Goal: Information Seeking & Learning: Learn about a topic

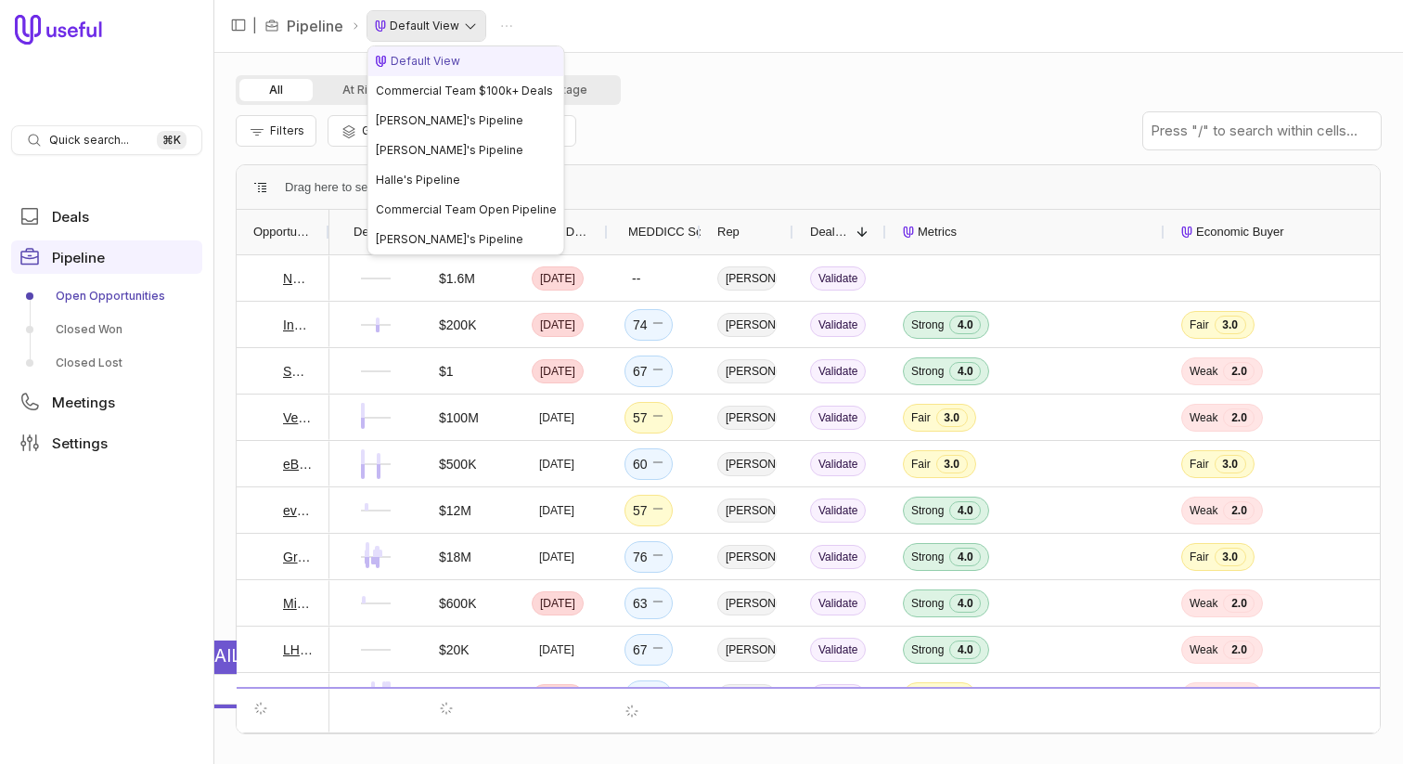
click at [421, 31] on html "Quick search... ⌘ K Deals Pipeline Open Opportunities Closed Won Closed Lost Me…" at bounding box center [701, 382] width 1403 height 764
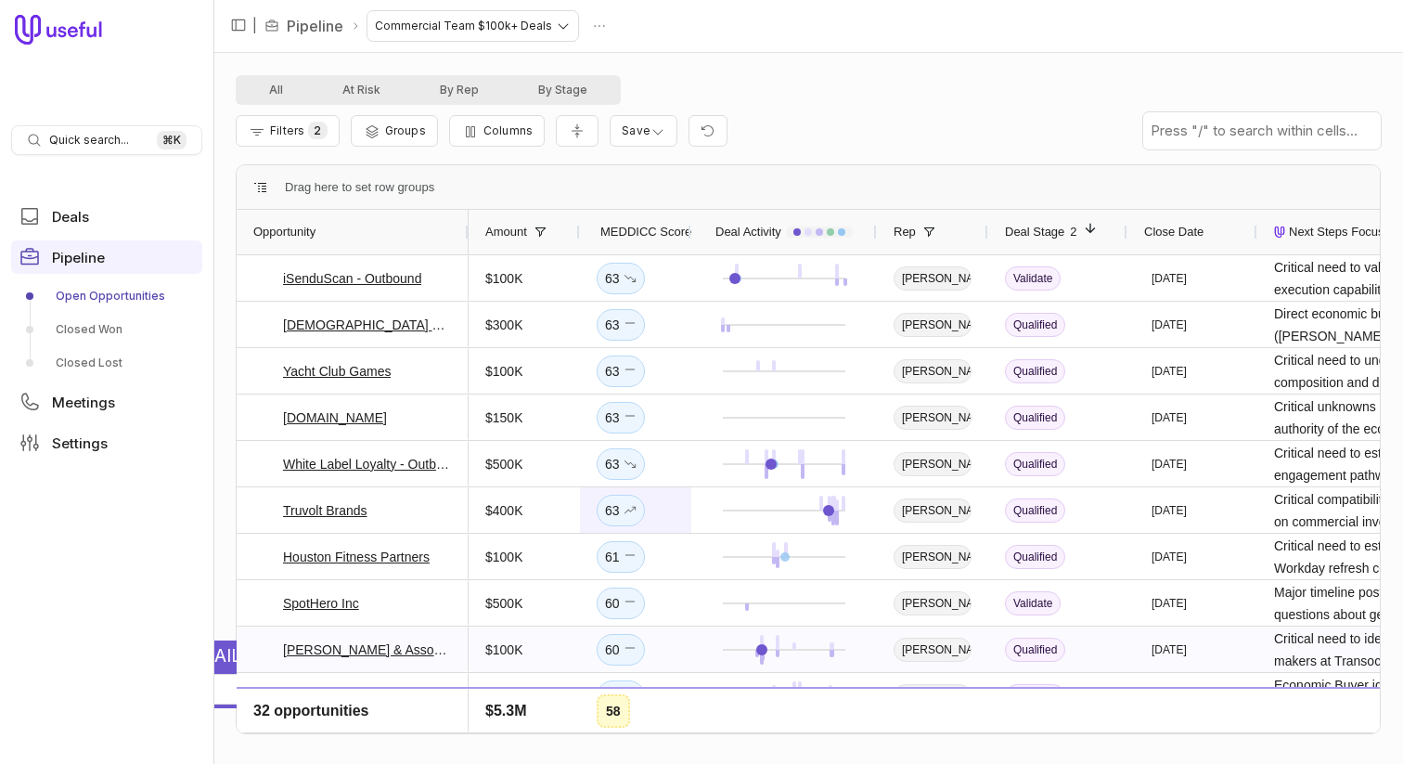
scroll to position [382, 0]
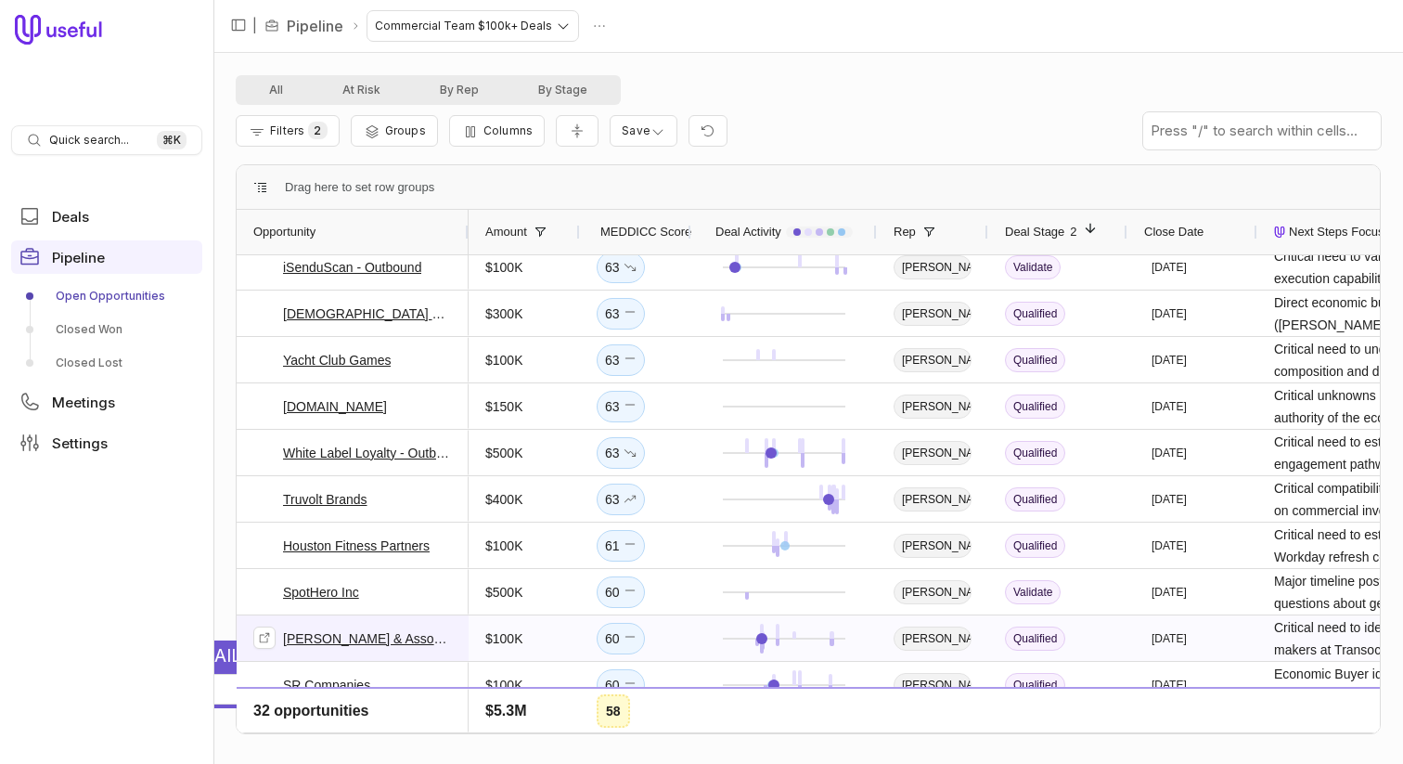
click at [329, 639] on link "[PERSON_NAME] & Associates" at bounding box center [367, 638] width 169 height 22
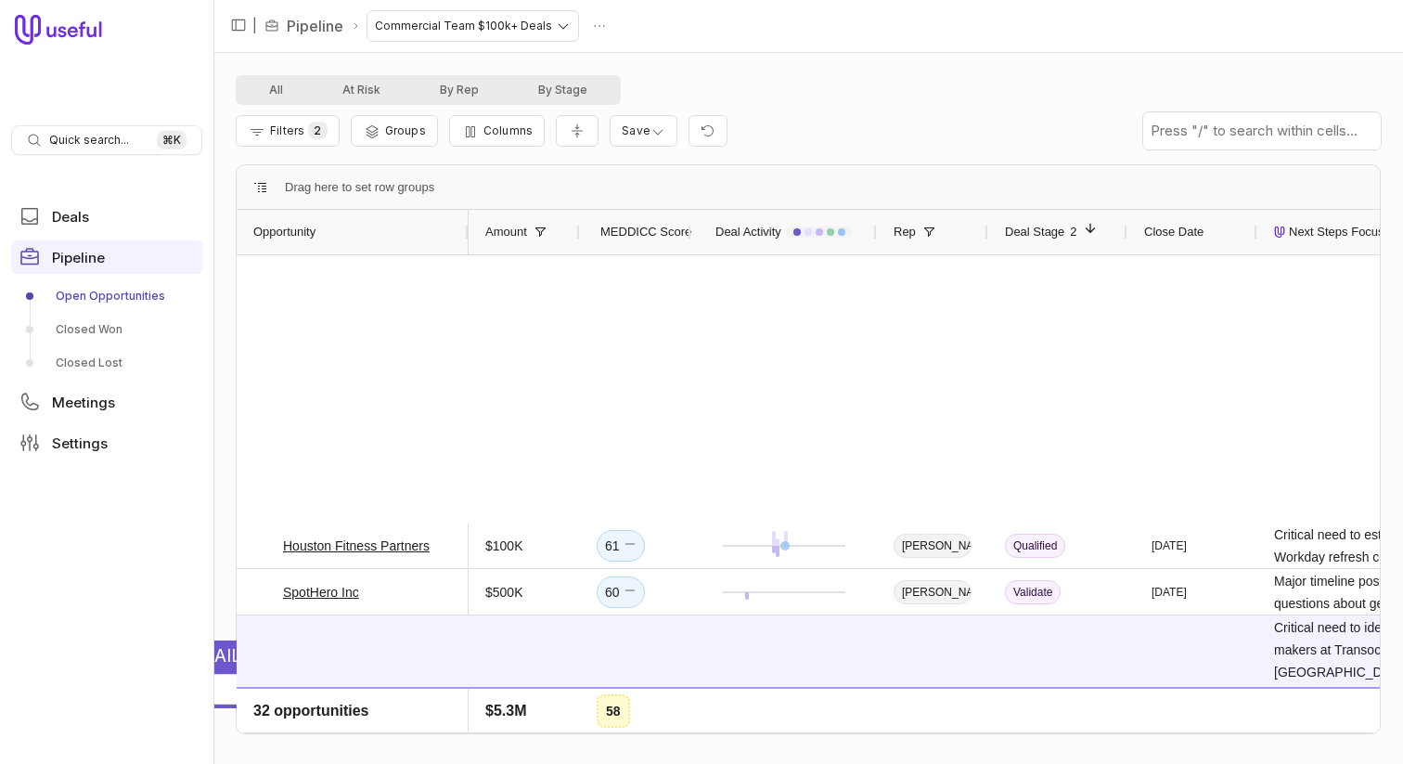
scroll to position [470, 0]
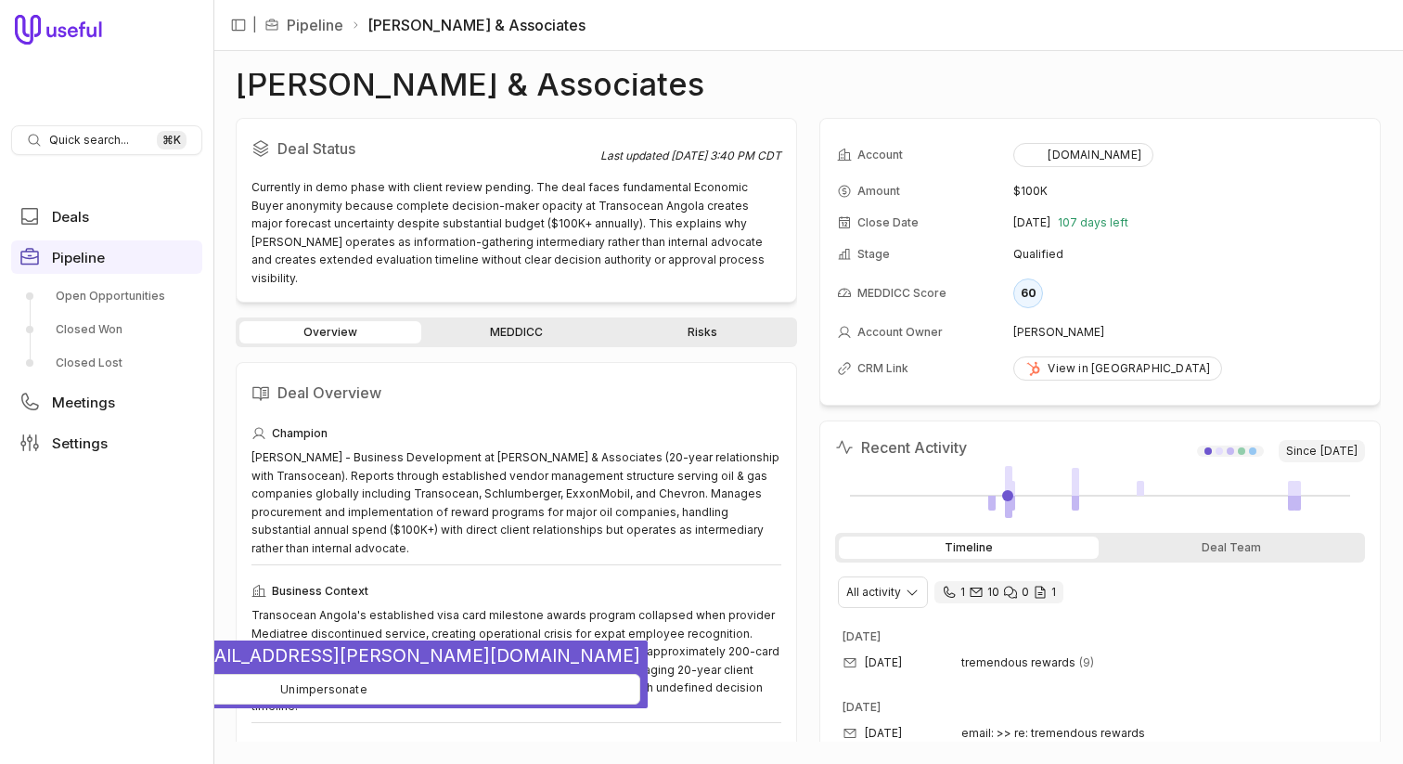
click at [489, 212] on div "Currently in demo phase with client review pending. The deal faces fundamental …" at bounding box center [517, 232] width 530 height 109
click at [487, 321] on link "MEDDICC" at bounding box center [516, 332] width 182 height 22
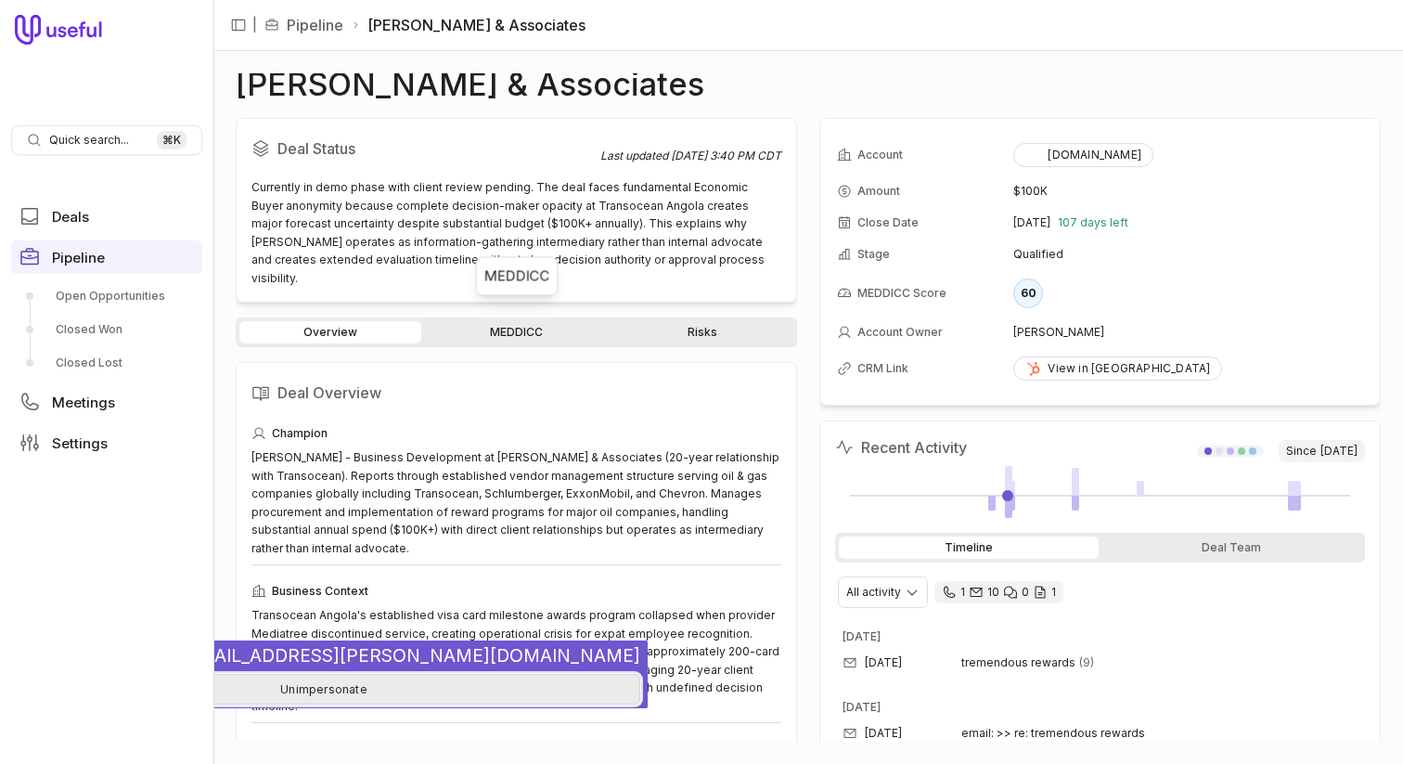
click at [262, 698] on button "Unimpersonate" at bounding box center [323, 689] width 633 height 31
